Goal: Information Seeking & Learning: Learn about a topic

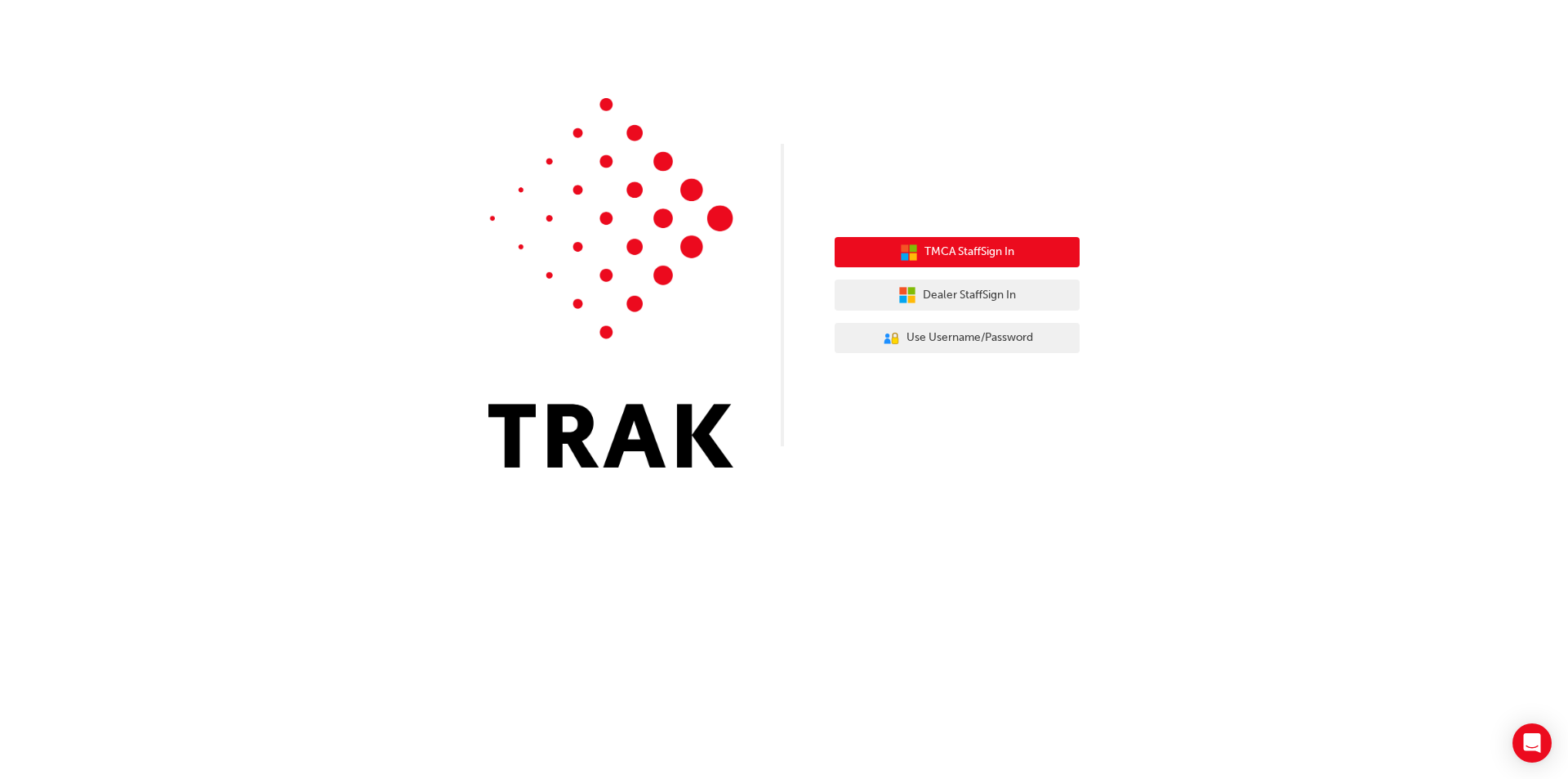
click at [990, 249] on span "TMCA Staff Sign In" at bounding box center [969, 251] width 89 height 19
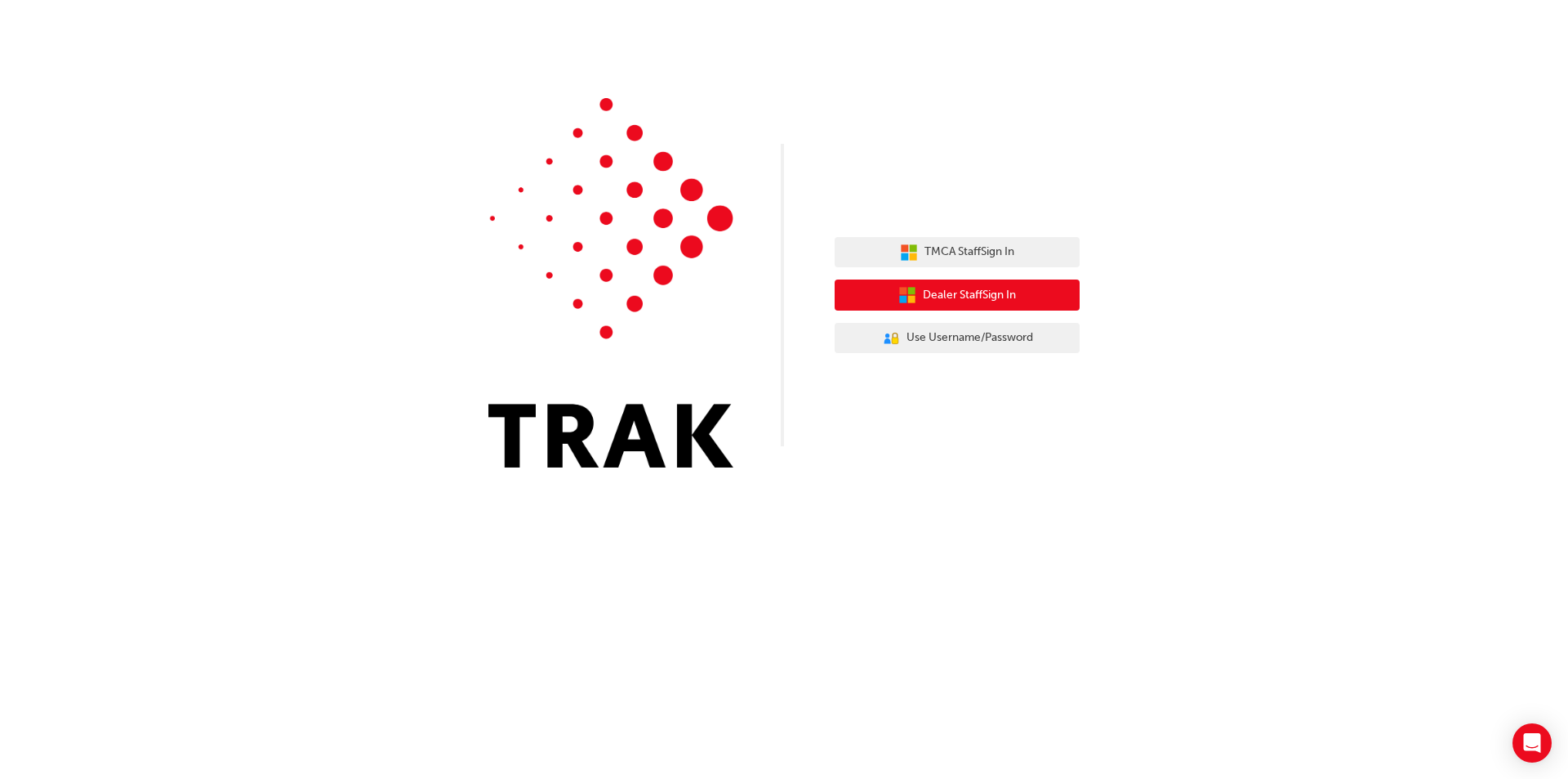
click at [951, 295] on span "Dealer Staff Sign In" at bounding box center [969, 295] width 93 height 19
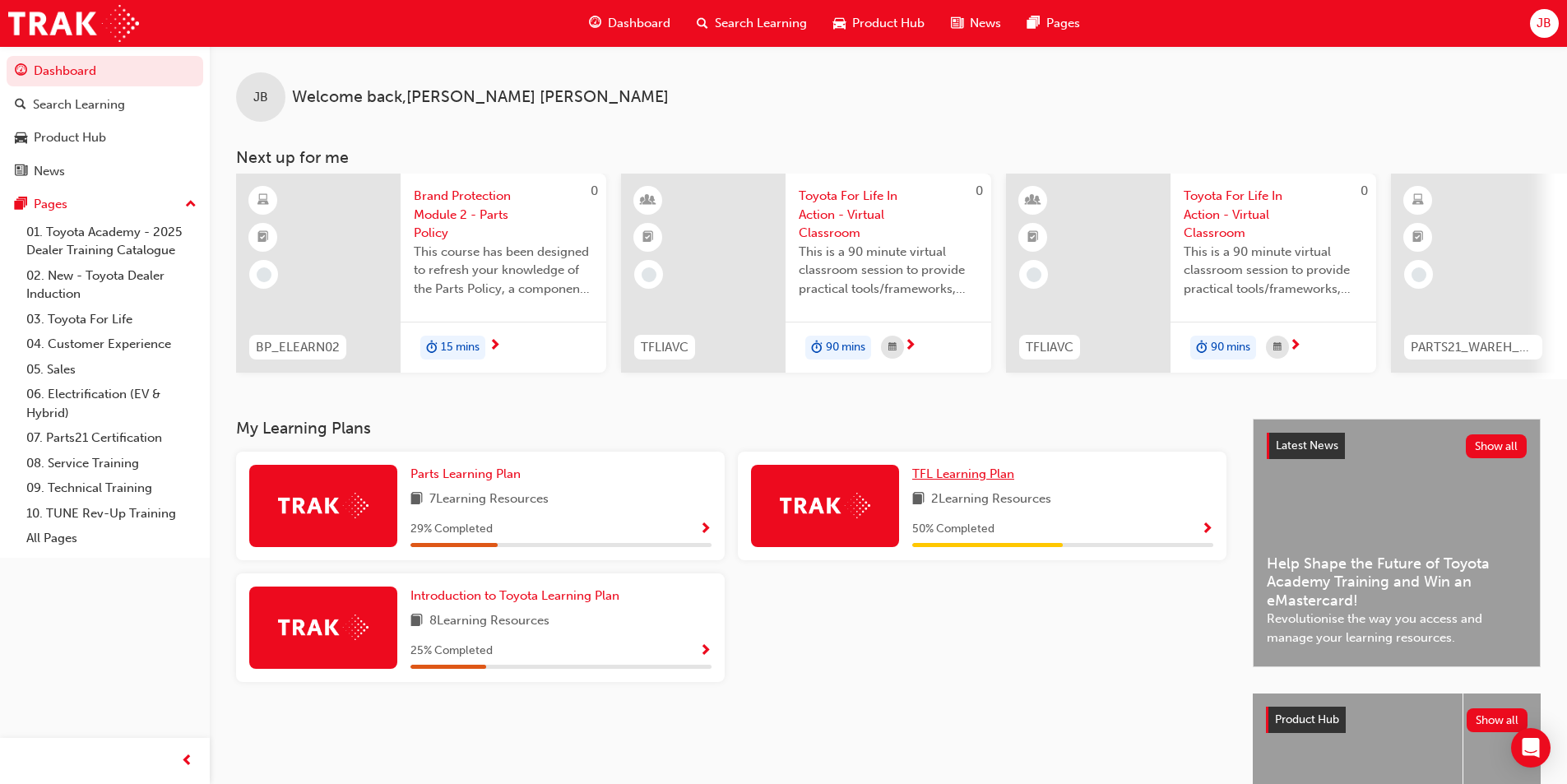
click at [957, 481] on span "TFL Learning Plan" at bounding box center [963, 473] width 102 height 15
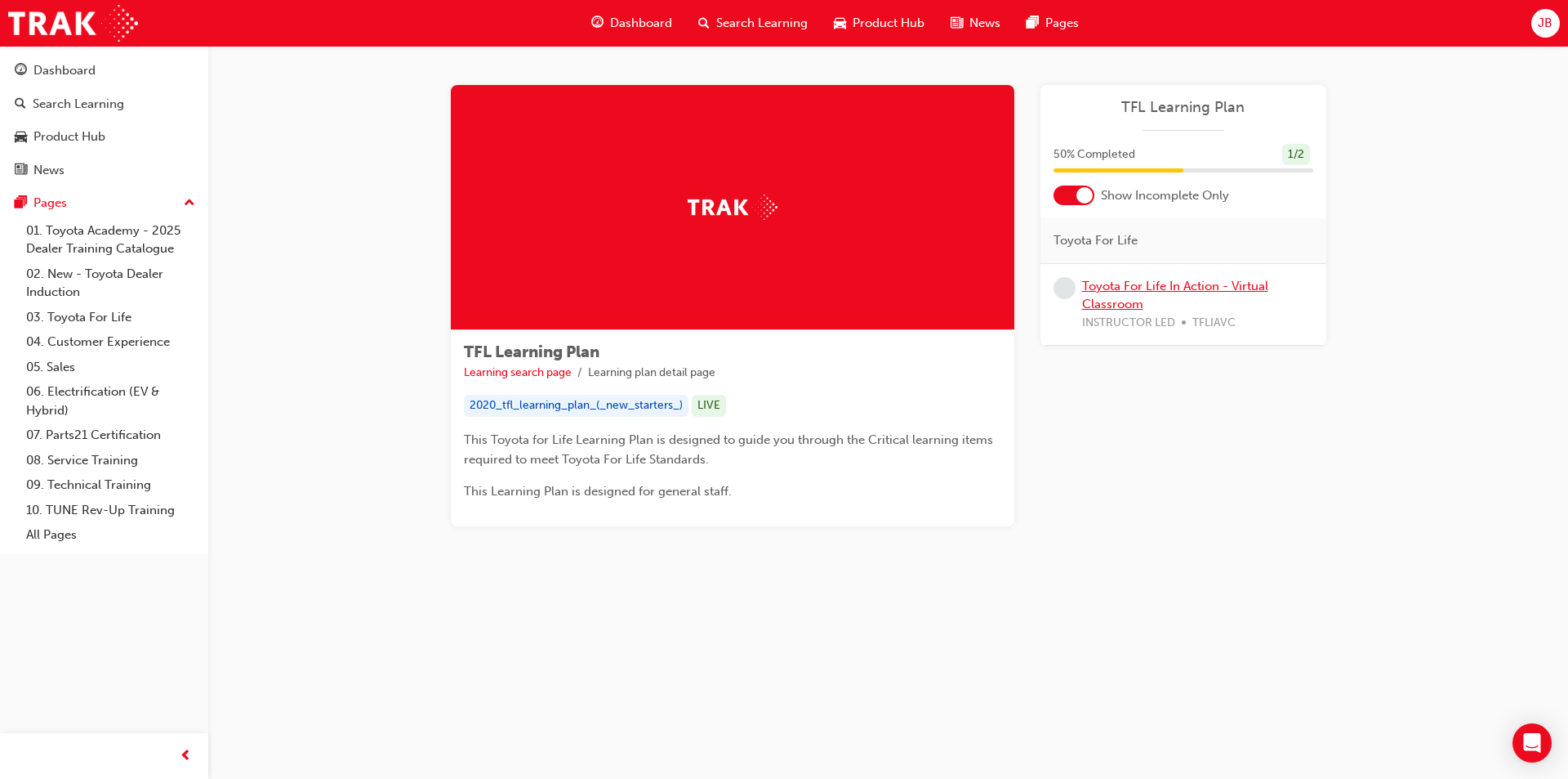
click at [1147, 281] on link "Toyota For Life In Action - Virtual Classroom" at bounding box center [1176, 295] width 187 height 34
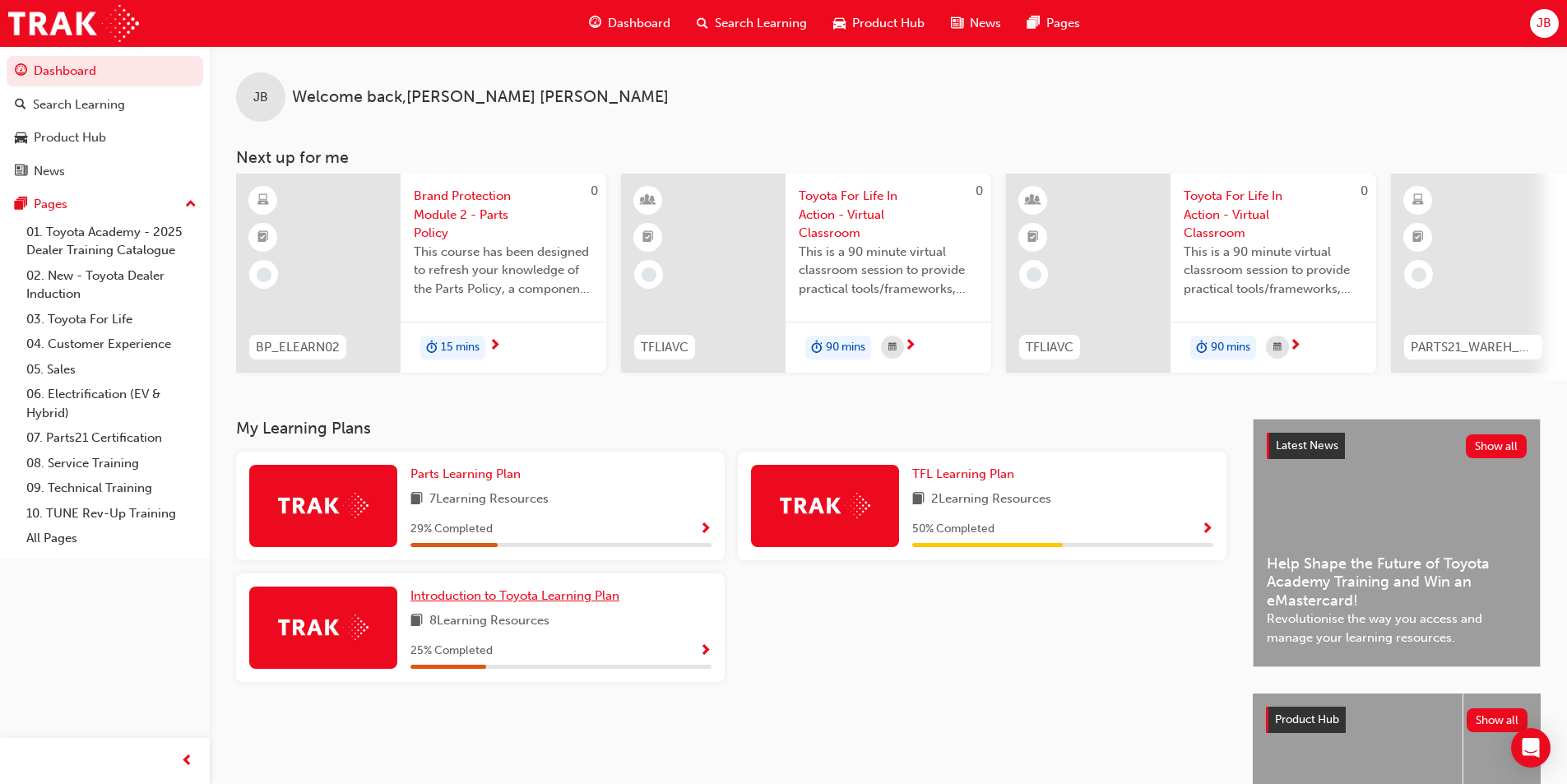
click at [485, 599] on span "Introduction to Toyota Learning Plan" at bounding box center [514, 595] width 209 height 15
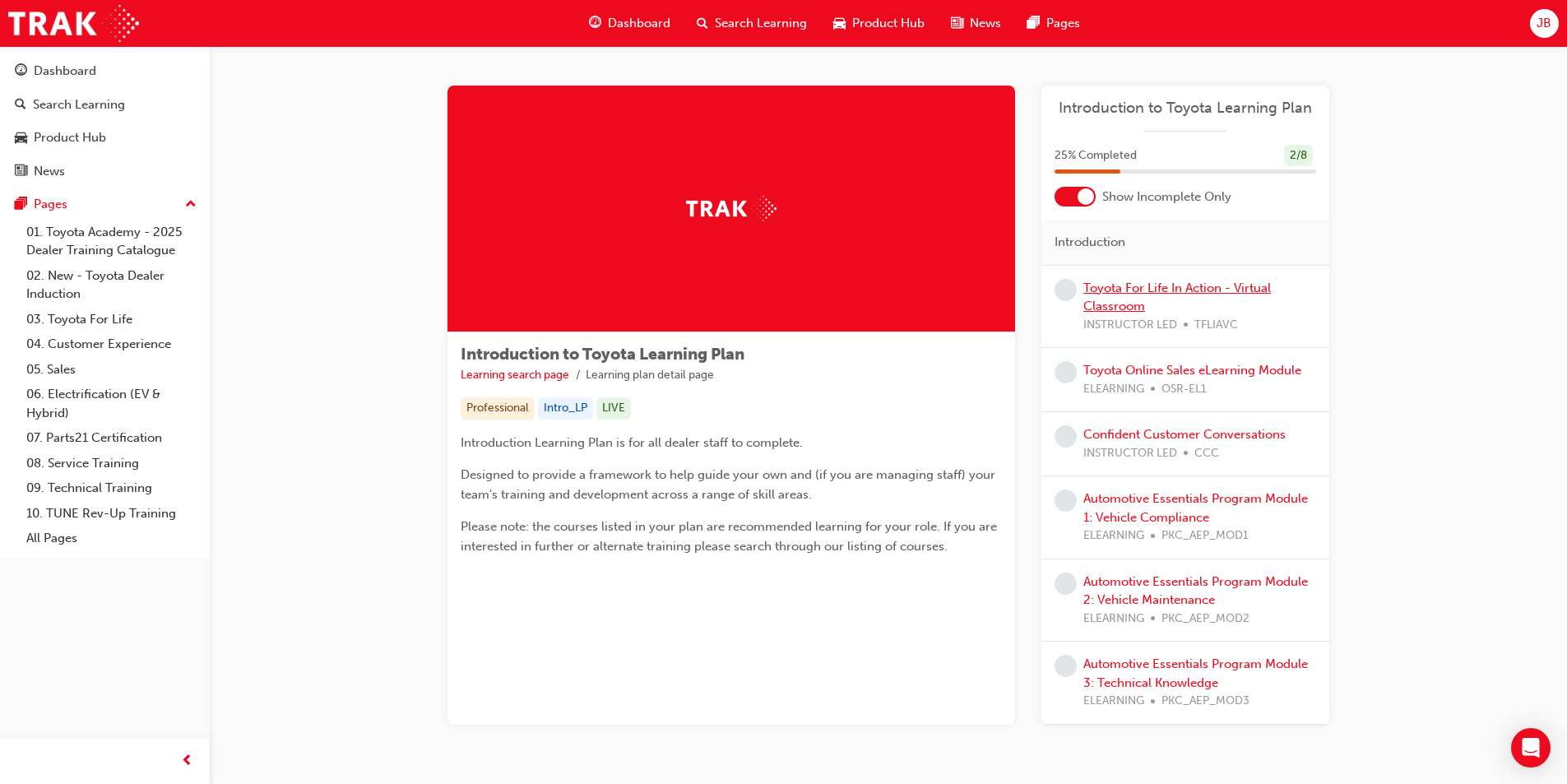
click at [1151, 293] on link "Toyota For Life In Action - Virtual Classroom" at bounding box center [1177, 297] width 188 height 34
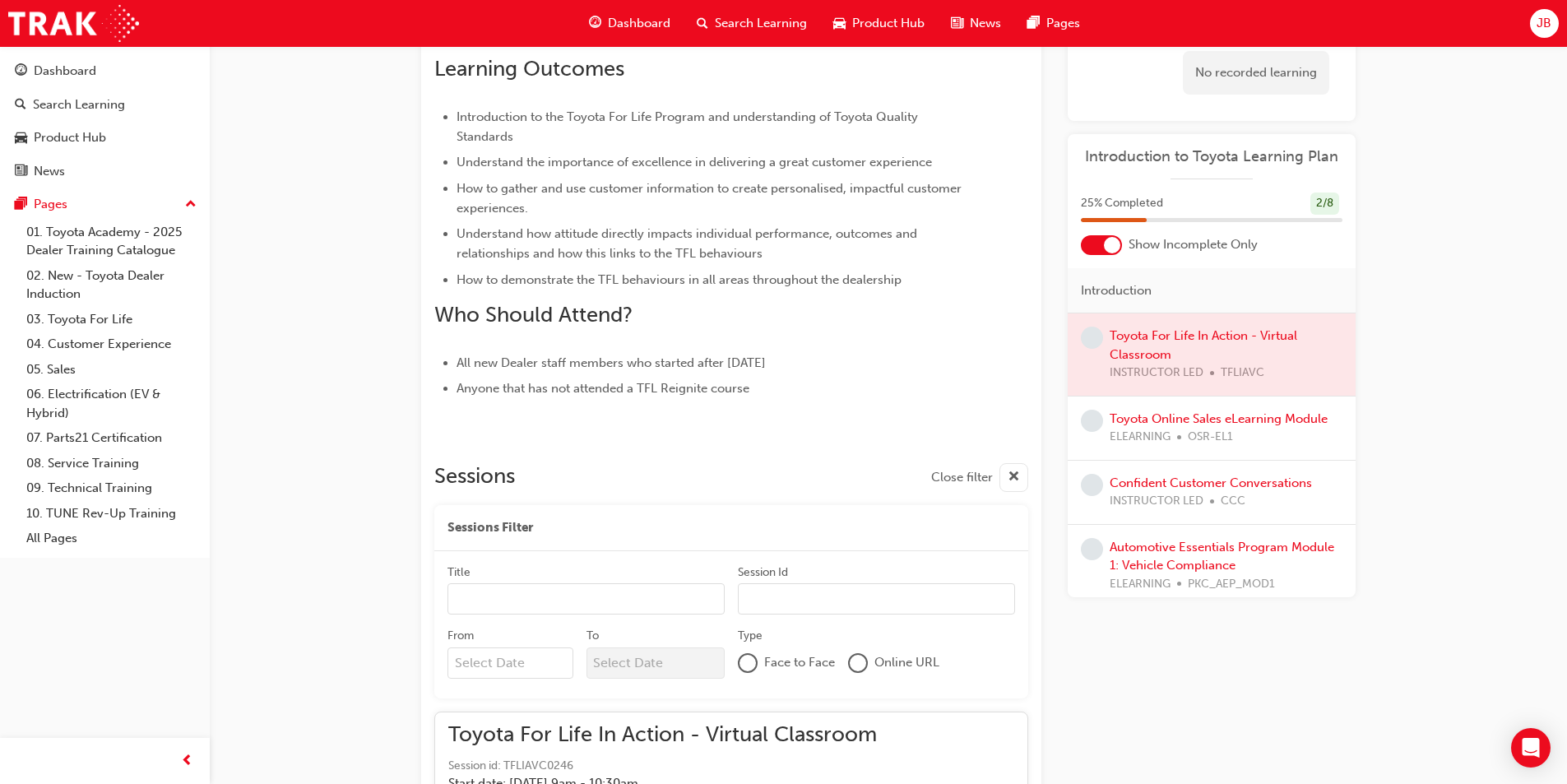
scroll to position [563, 0]
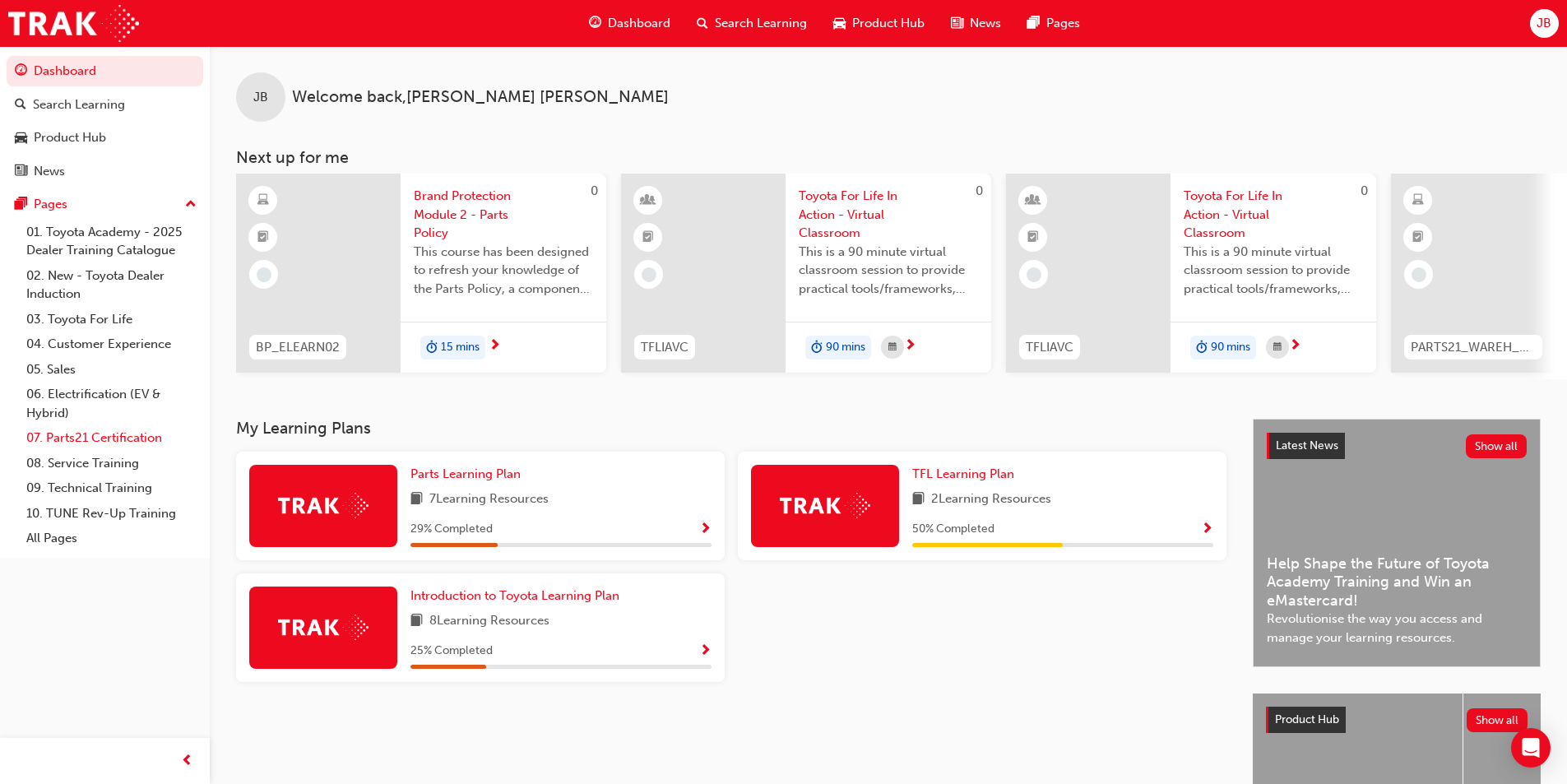
click at [79, 436] on link "07. Parts21 Certification" at bounding box center [111, 437] width 183 height 25
